Goal: Information Seeking & Learning: Learn about a topic

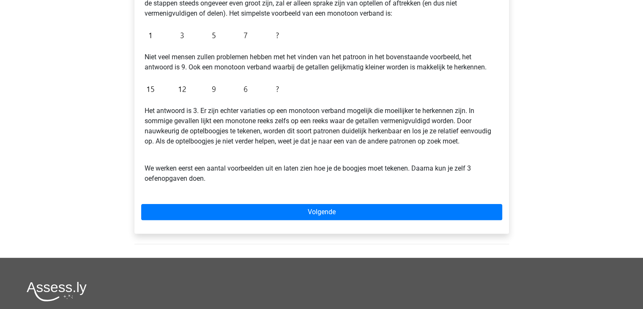
scroll to position [191, 0]
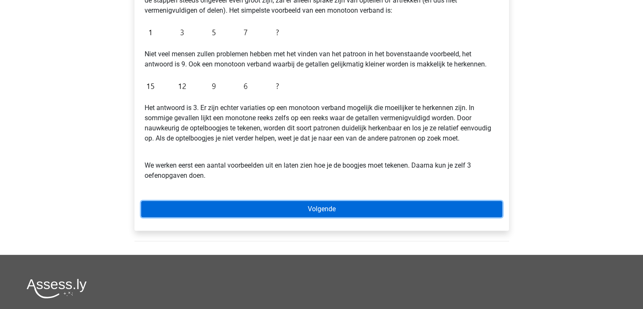
click at [301, 202] on link "Volgende" at bounding box center [321, 209] width 361 height 16
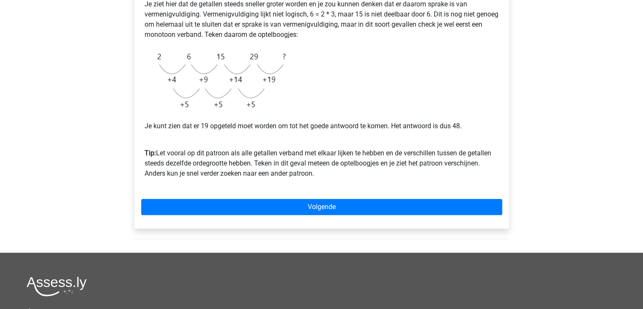
scroll to position [211, 0]
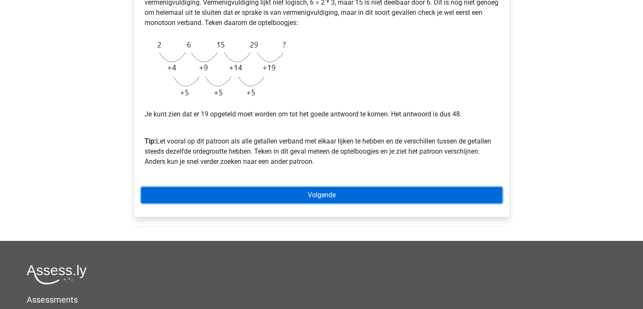
click at [272, 197] on link "Volgende" at bounding box center [321, 195] width 361 height 16
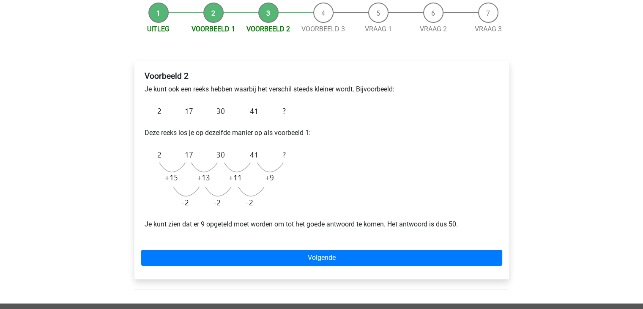
scroll to position [127, 0]
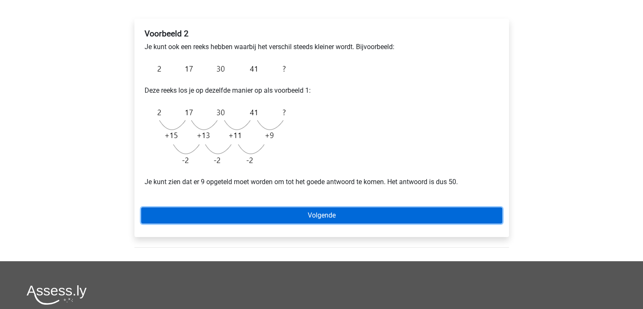
click at [253, 215] on link "Volgende" at bounding box center [321, 215] width 361 height 16
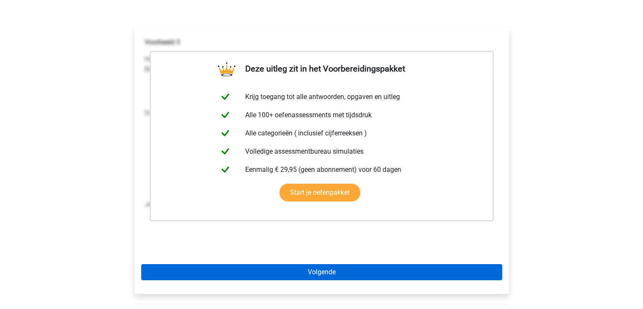
scroll to position [169, 0]
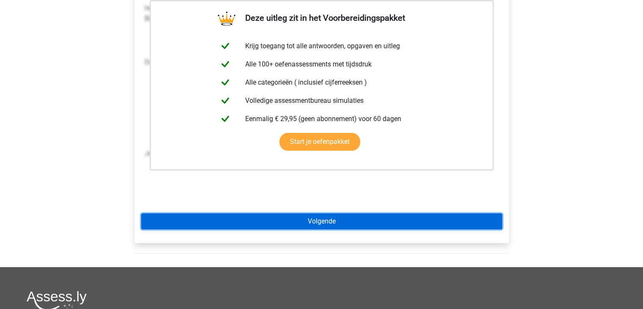
click at [307, 227] on link "Volgende" at bounding box center [321, 221] width 361 height 16
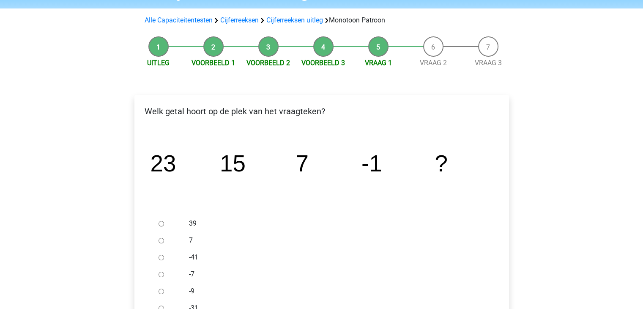
scroll to position [127, 0]
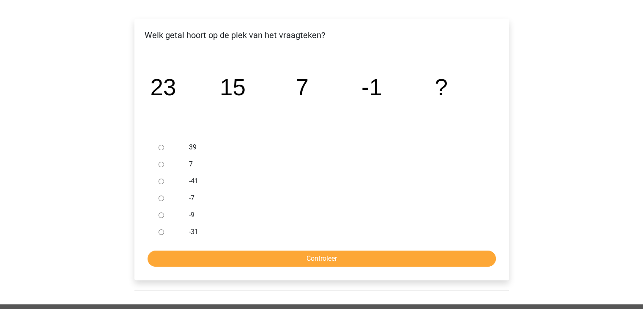
click at [159, 215] on input "-9" at bounding box center [161, 214] width 5 height 5
radio input "true"
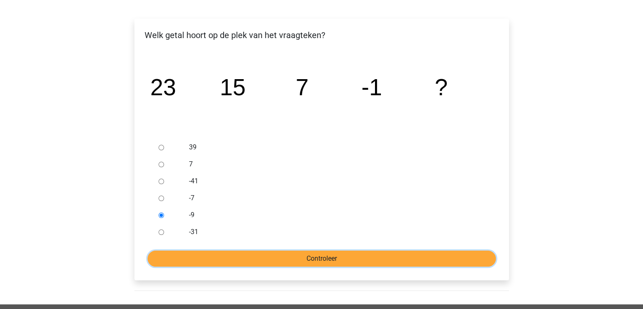
click at [210, 259] on input "Controleer" at bounding box center [322, 258] width 348 height 16
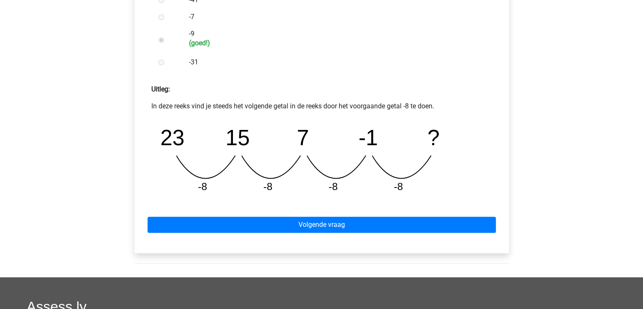
scroll to position [338, 0]
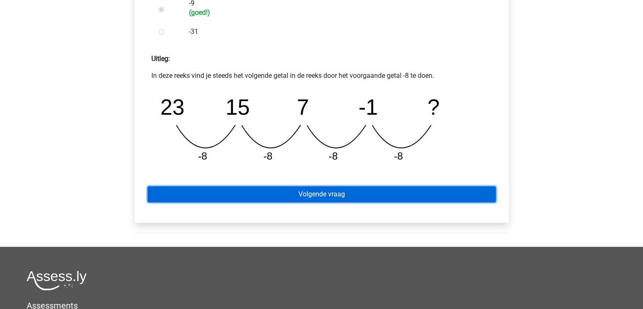
click at [340, 196] on link "Volgende vraag" at bounding box center [322, 194] width 348 height 16
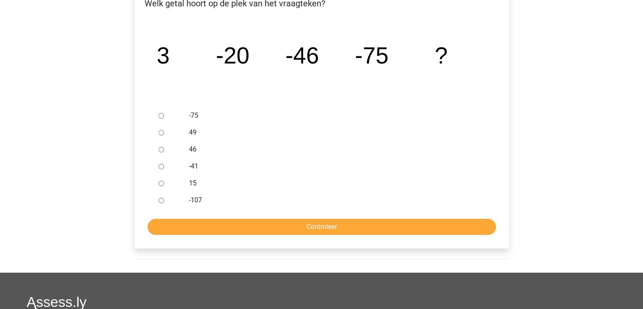
scroll to position [169, 0]
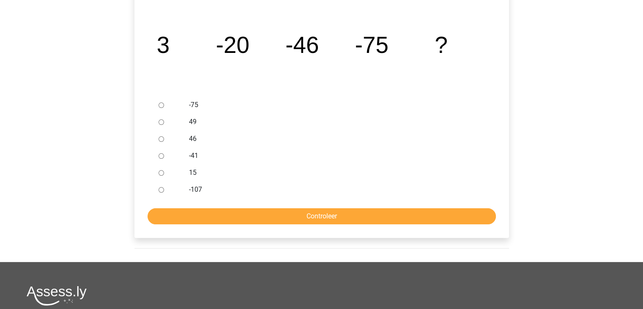
click at [159, 192] on input "-107" at bounding box center [161, 189] width 5 height 5
radio input "true"
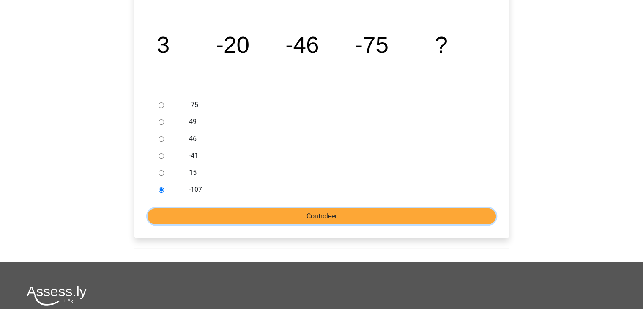
click at [186, 210] on input "Controleer" at bounding box center [322, 216] width 348 height 16
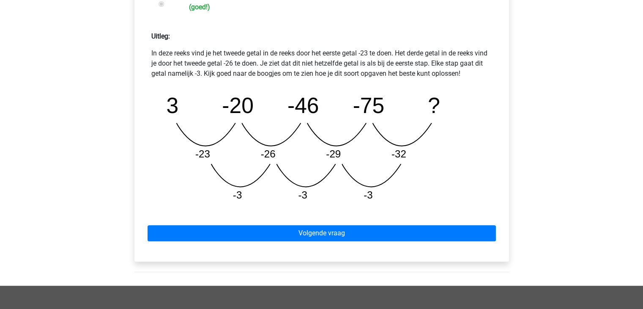
scroll to position [381, 0]
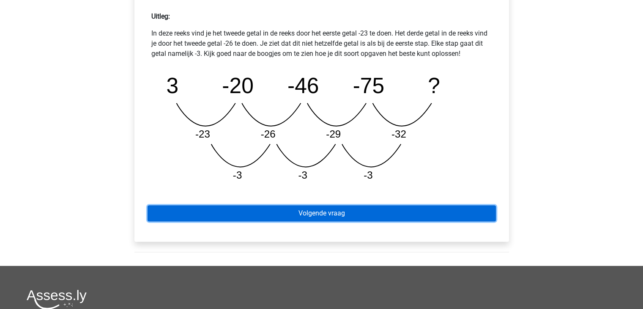
click at [369, 214] on link "Volgende vraag" at bounding box center [322, 213] width 348 height 16
